Goal: Information Seeking & Learning: Learn about a topic

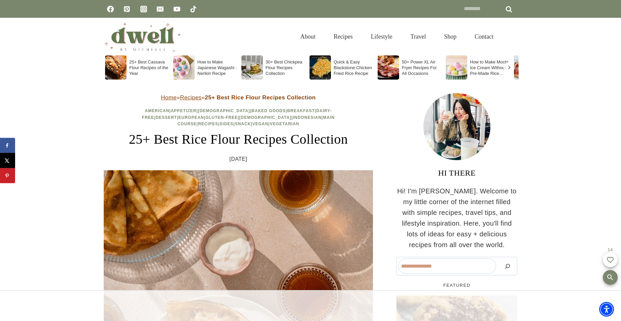
drag, startPoint x: 620, startPoint y: 10, endPoint x: 620, endPoint y: 14, distance: 3.7
click at [620, 14] on div "Facebook Pinterest Instagram Email YouTube TikTok Search for: ****** Search" at bounding box center [310, 9] width 621 height 18
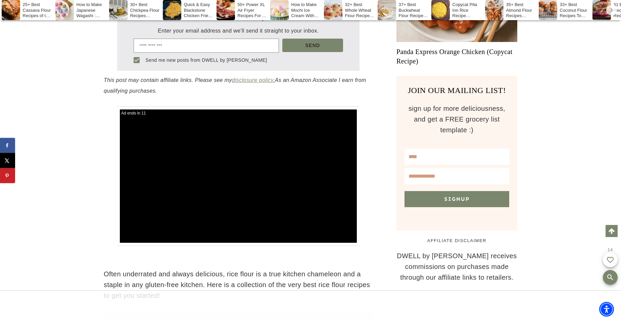
drag, startPoint x: 528, startPoint y: 129, endPoint x: 515, endPoint y: 130, distance: 13.1
click at [509, 133] on div "JOIN OUR MAILING LIST! sign up for more deliciousness, and get a FREE grocery l…" at bounding box center [457, 153] width 121 height 155
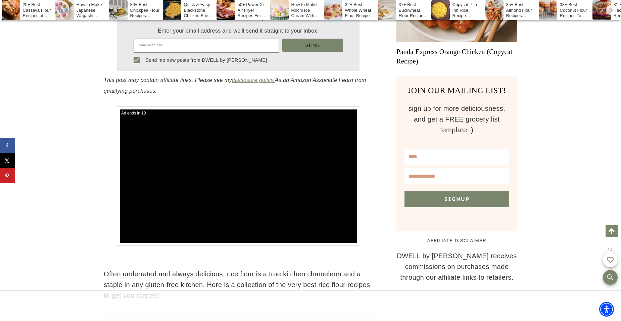
click at [501, 139] on div "JOIN OUR MAILING LIST! sign up for more deliciousness, and get a FREE grocery l…" at bounding box center [457, 113] width 105 height 58
drag, startPoint x: 463, startPoint y: 151, endPoint x: 452, endPoint y: 154, distance: 10.7
click at [453, 153] on input "text" at bounding box center [457, 157] width 105 height 16
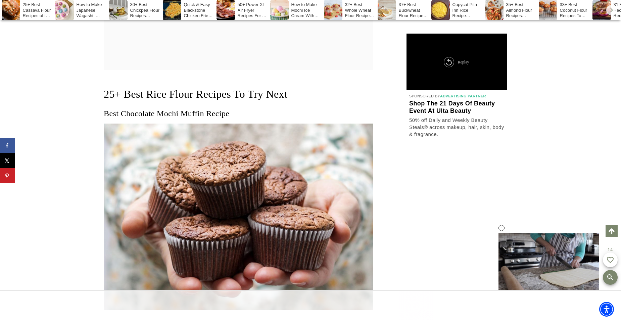
drag, startPoint x: 581, startPoint y: 93, endPoint x: 560, endPoint y: 97, distance: 21.5
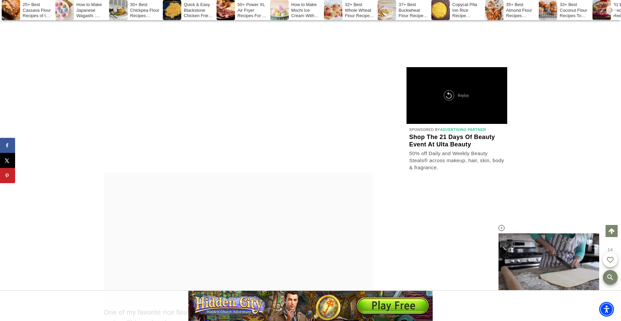
scroll to position [5092, 0]
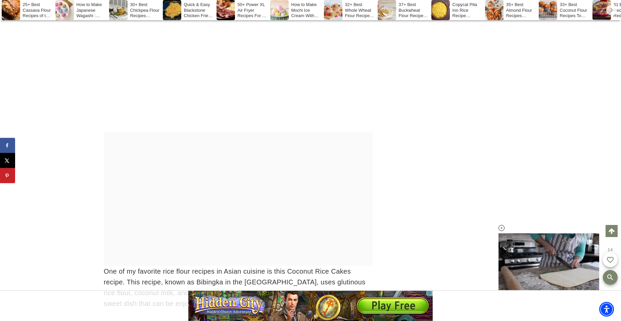
drag, startPoint x: 600, startPoint y: 102, endPoint x: 588, endPoint y: 110, distance: 14.8
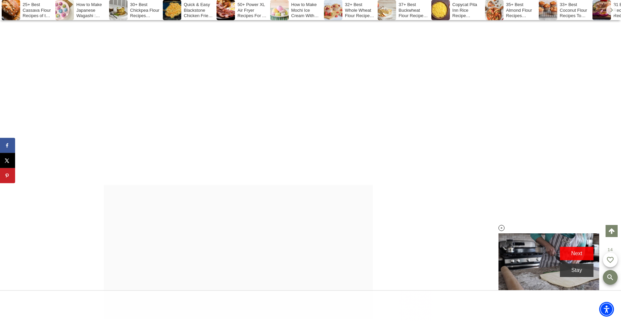
scroll to position [0, 0]
drag, startPoint x: 620, startPoint y: 135, endPoint x: 619, endPoint y: 143, distance: 8.7
